Goal: Task Accomplishment & Management: Use online tool/utility

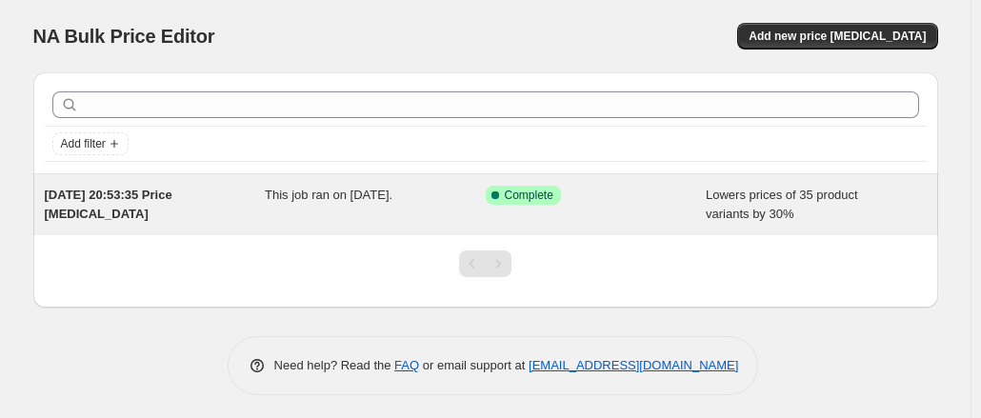
click at [244, 204] on div "[DATE] 20:53:35 Price [MEDICAL_DATA]" at bounding box center [155, 205] width 221 height 38
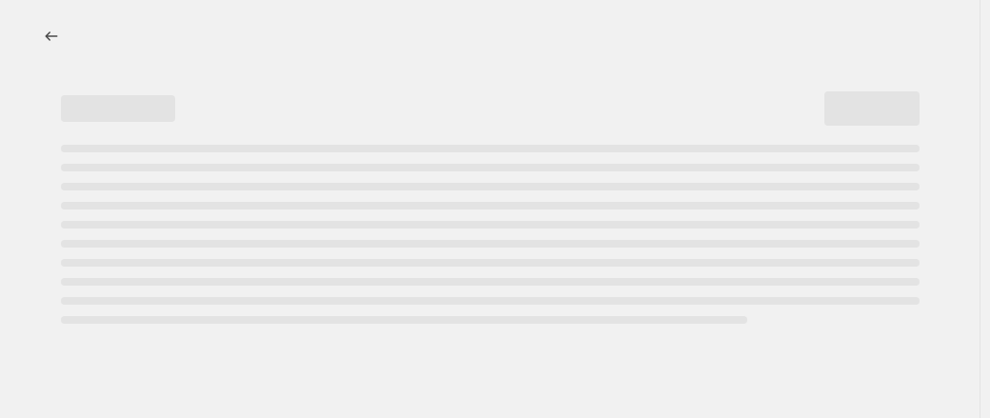
select select "percentage"
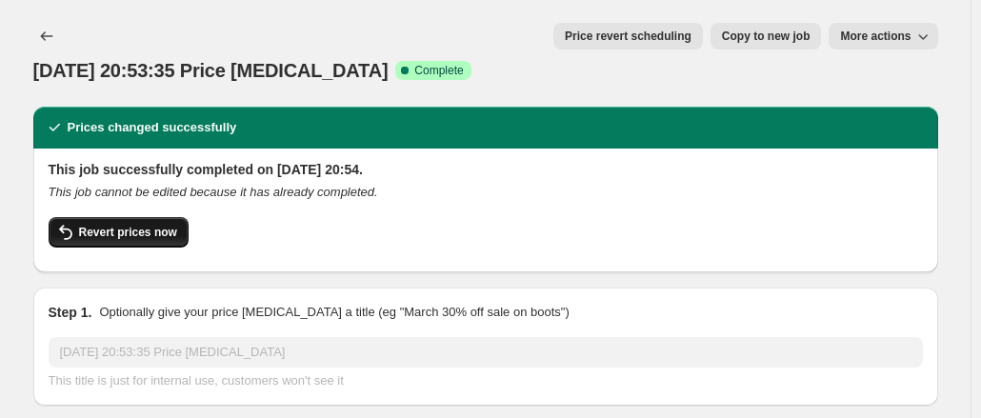
click at [69, 221] on icon "button" at bounding box center [65, 232] width 23 height 23
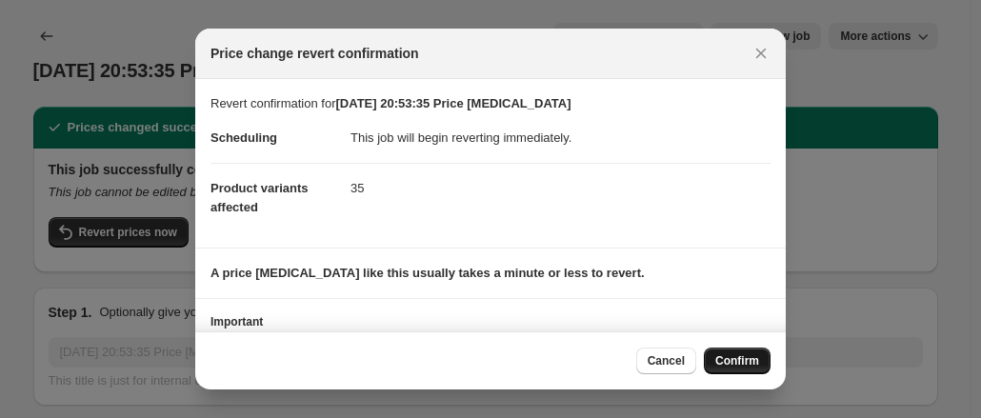
click at [748, 350] on button "Confirm" at bounding box center [737, 360] width 67 height 27
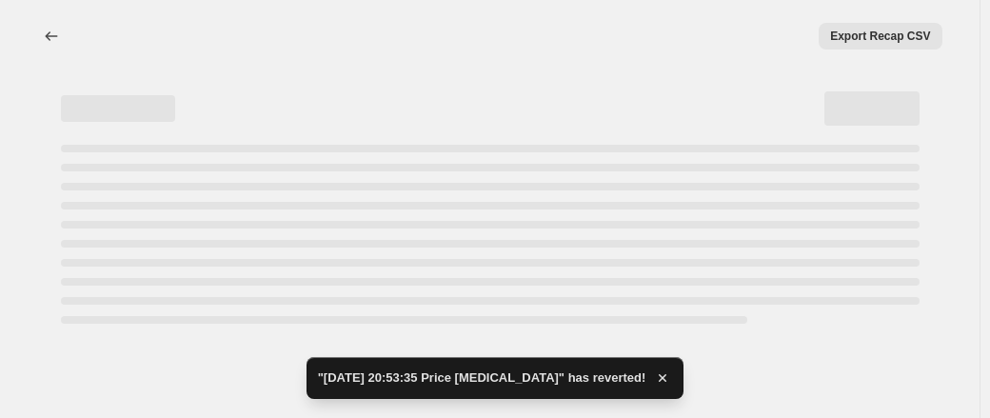
select select "percentage"
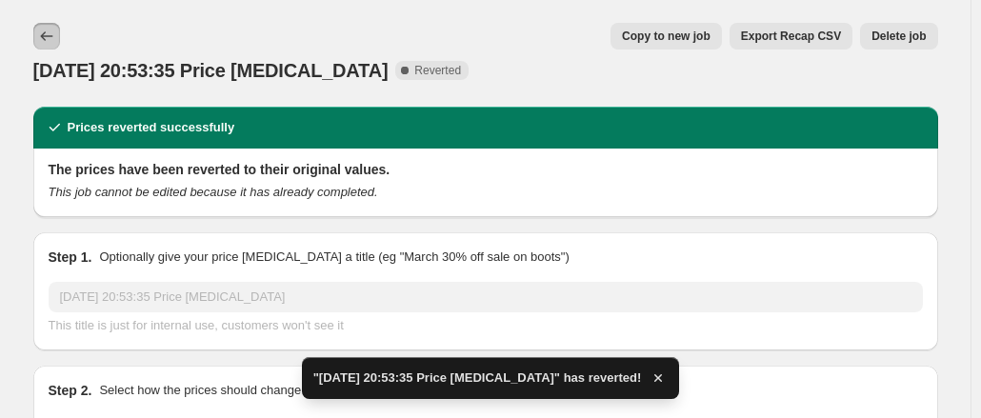
click at [55, 38] on icon "Price change jobs" at bounding box center [46, 36] width 19 height 19
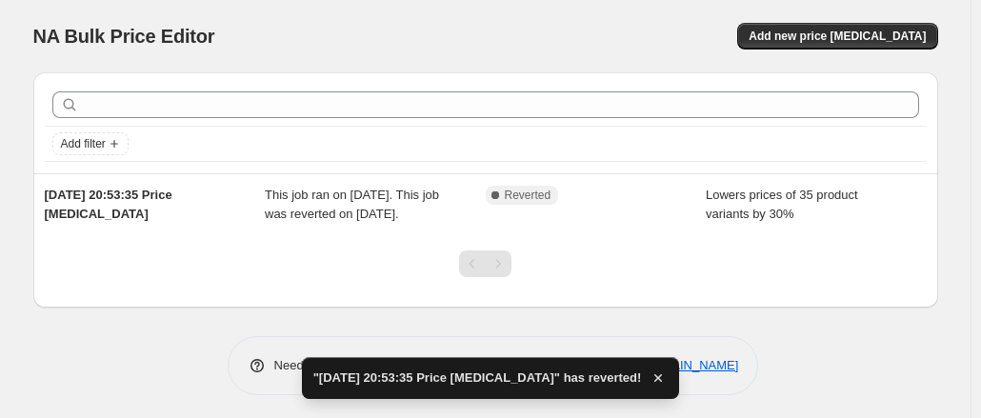
click at [781, 33] on div "Add new price [MEDICAL_DATA]" at bounding box center [711, 36] width 454 height 27
click at [811, 31] on span "Add new price [MEDICAL_DATA]" at bounding box center [836, 36] width 177 height 15
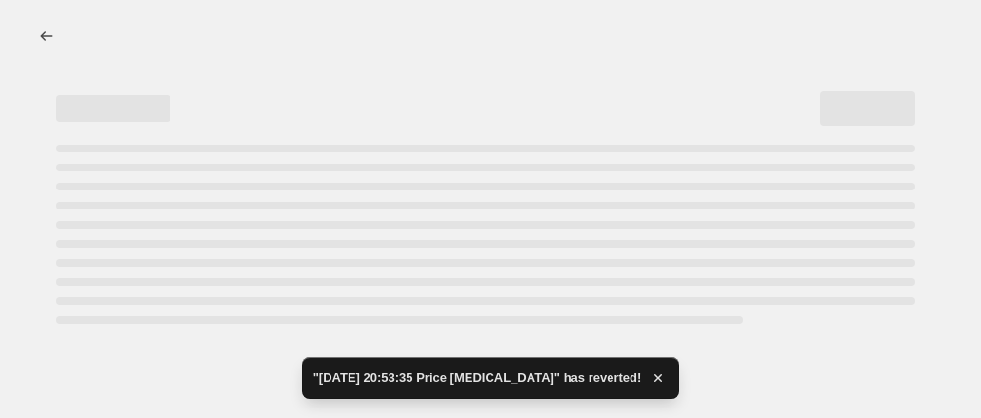
select select "percentage"
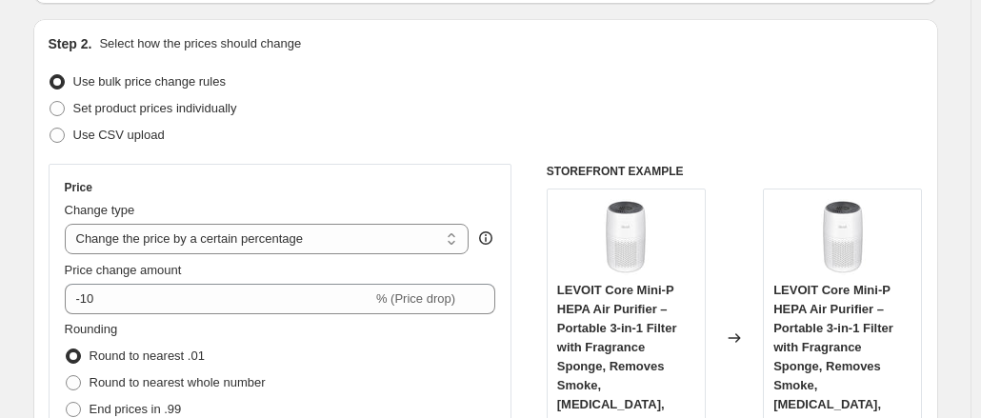
scroll to position [190, 0]
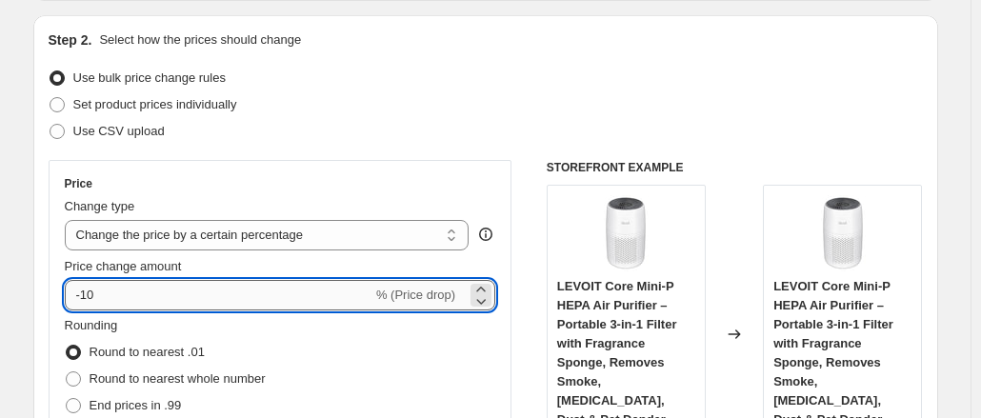
click at [107, 292] on input "-10" at bounding box center [219, 295] width 308 height 30
type input "-1"
type input "-2"
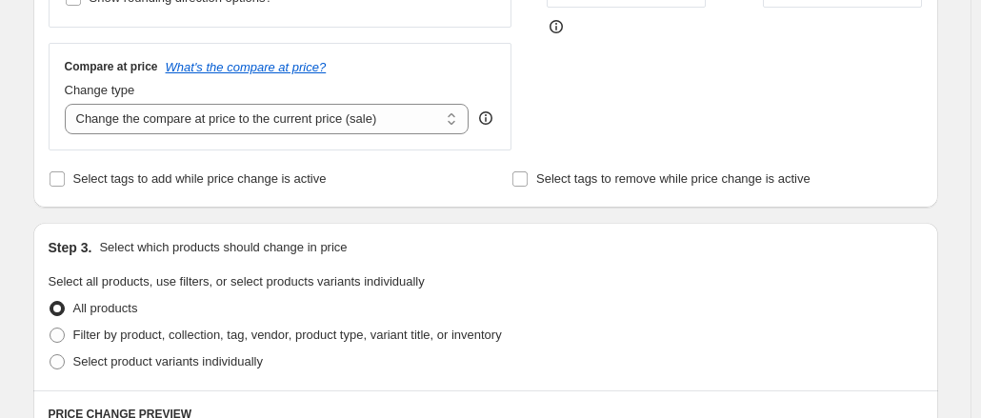
scroll to position [286, 0]
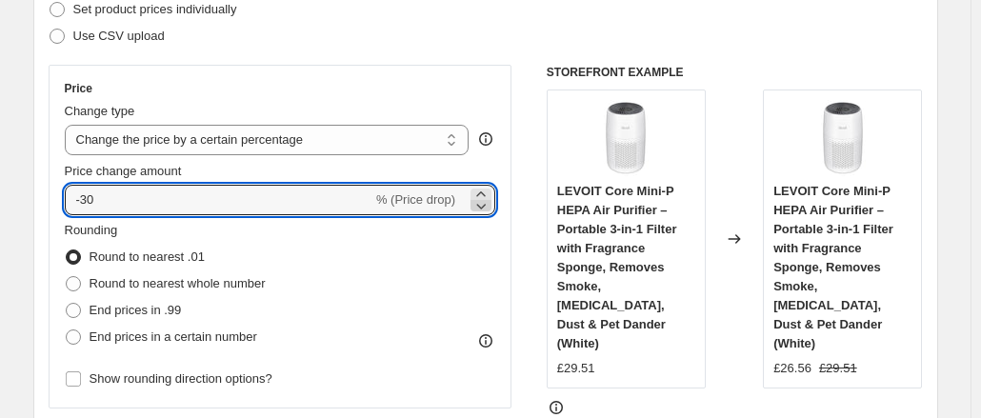
click at [480, 201] on icon at bounding box center [480, 205] width 19 height 19
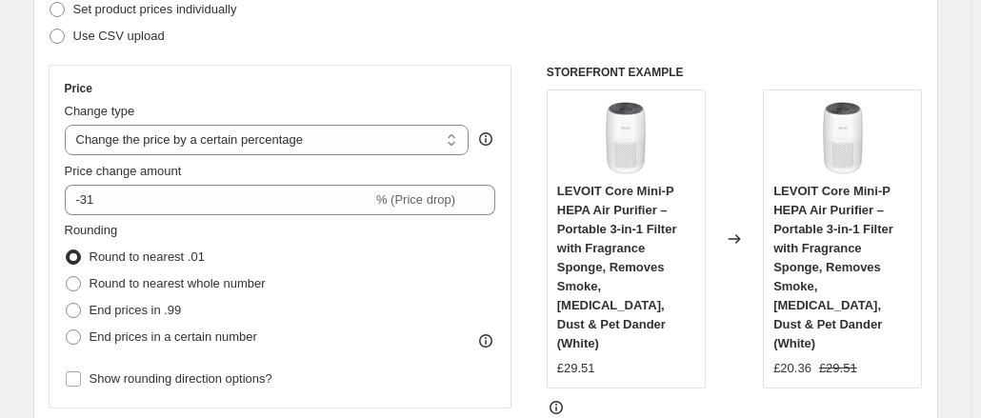
click at [466, 226] on div "Rounding Round to nearest .01 Round to nearest whole number End prices in .99 E…" at bounding box center [280, 285] width 431 height 129
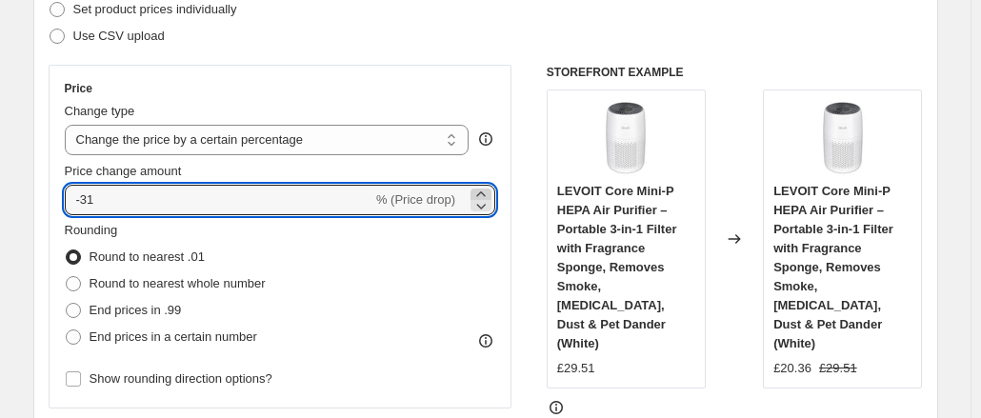
click at [478, 189] on icon at bounding box center [480, 194] width 19 height 19
type input "-30"
click at [465, 211] on div "-30 % (Price drop)" at bounding box center [280, 200] width 431 height 30
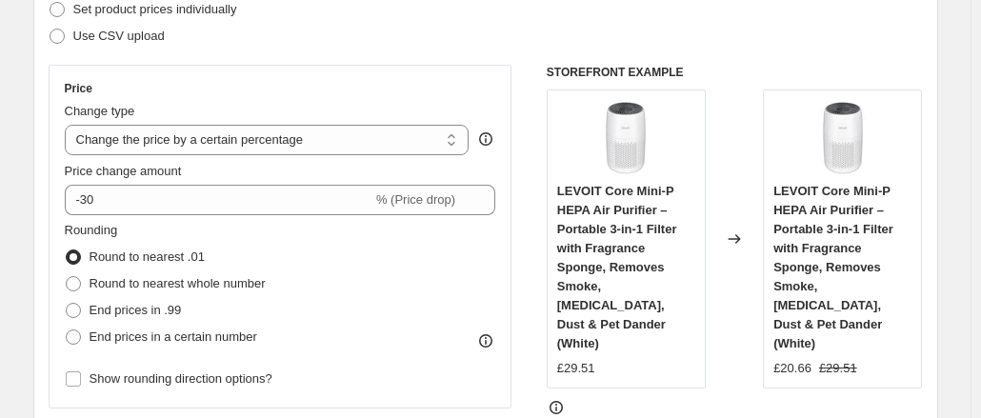
click at [449, 243] on div "Rounding Round to nearest .01 Round to nearest whole number End prices in .99 E…" at bounding box center [280, 285] width 431 height 129
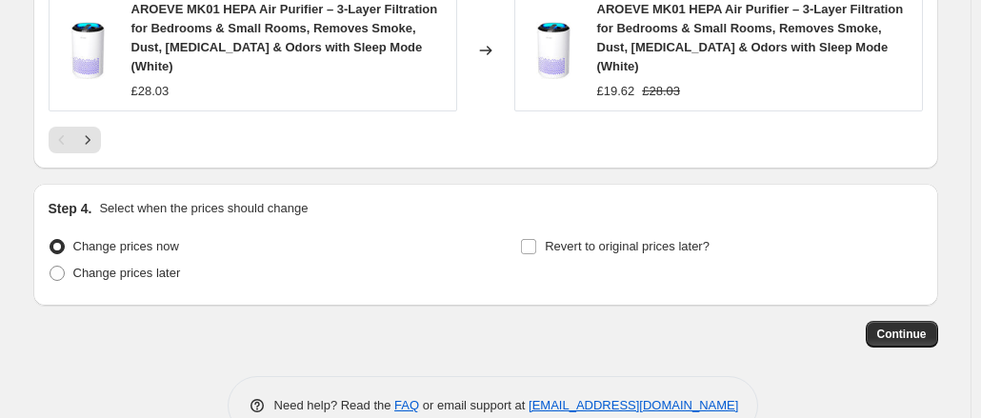
scroll to position [1606, 0]
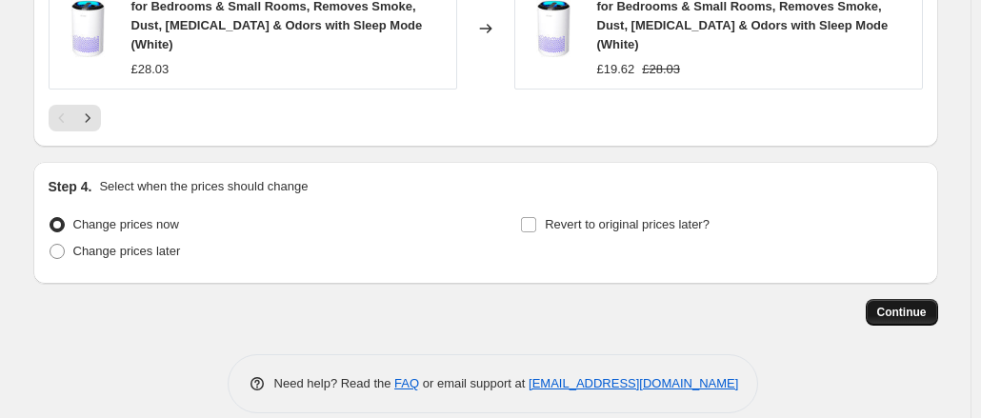
click at [920, 305] on span "Continue" at bounding box center [902, 312] width 50 height 15
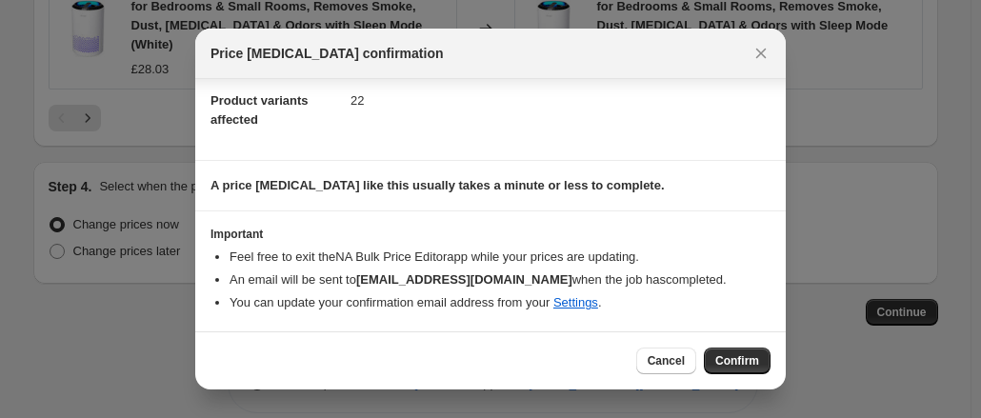
scroll to position [206, 0]
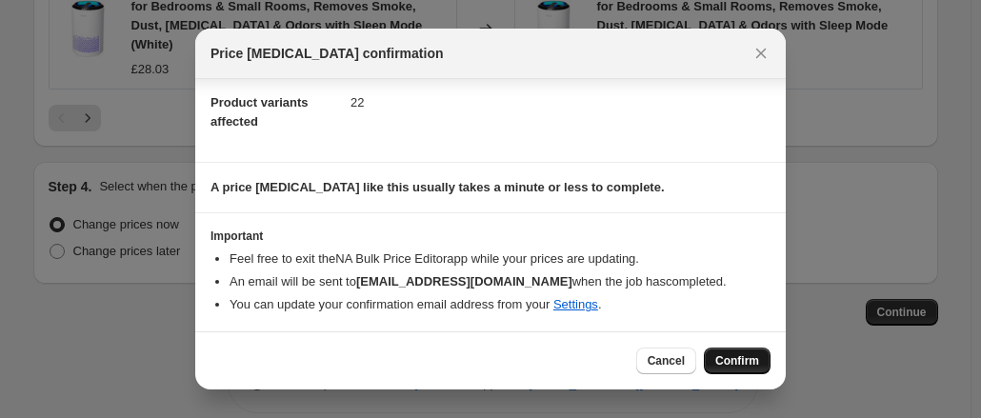
click at [741, 362] on span "Confirm" at bounding box center [737, 360] width 44 height 15
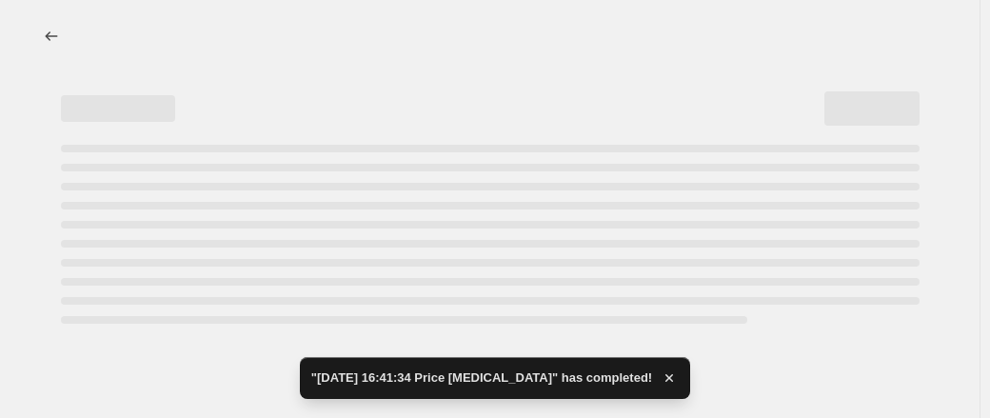
select select "percentage"
